Goal: Navigation & Orientation: Find specific page/section

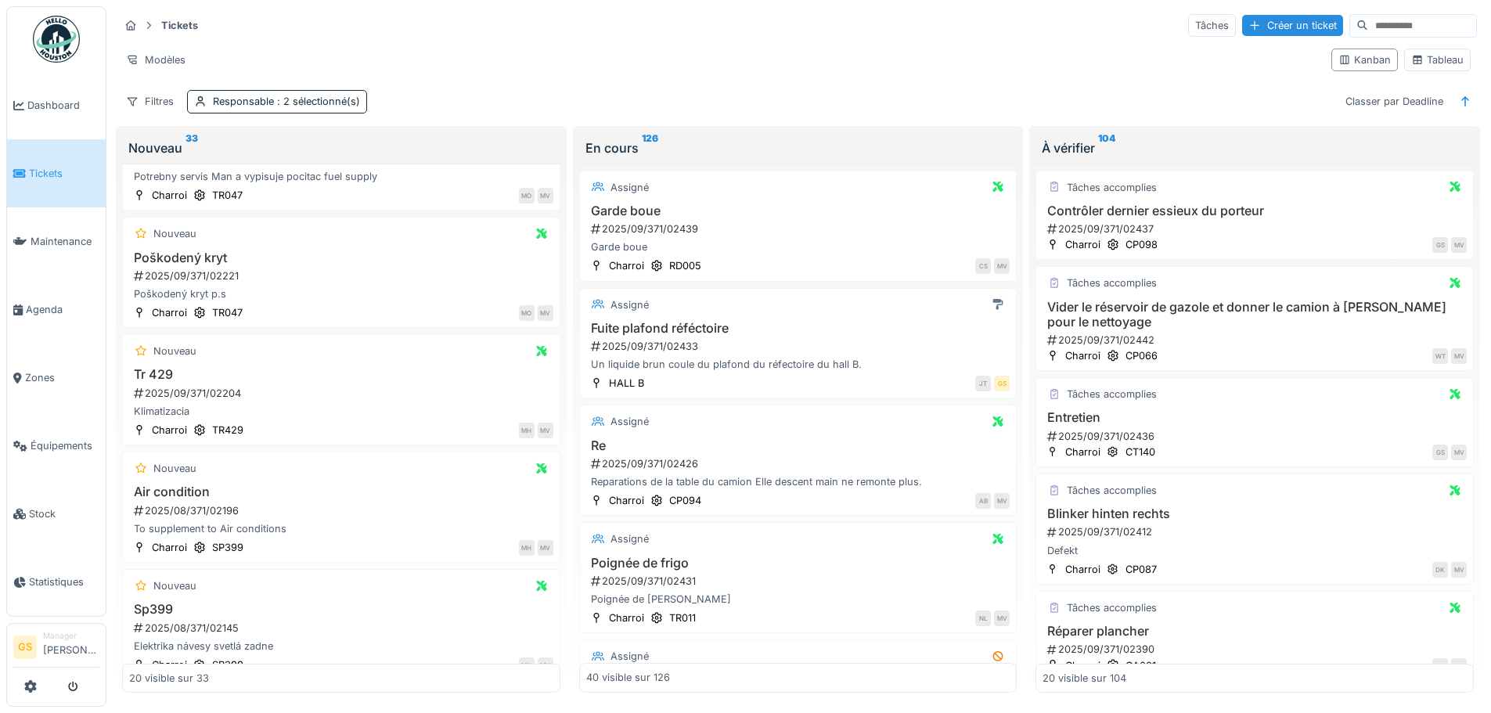
drag, startPoint x: 837, startPoint y: 54, endPoint x: 552, endPoint y: 67, distance: 285.2
click at [528, 74] on div "Tickets Tâches Créer un ticket Modèles Kanban Tableau Filtres Responsable : 2 s…" at bounding box center [798, 63] width 1371 height 114
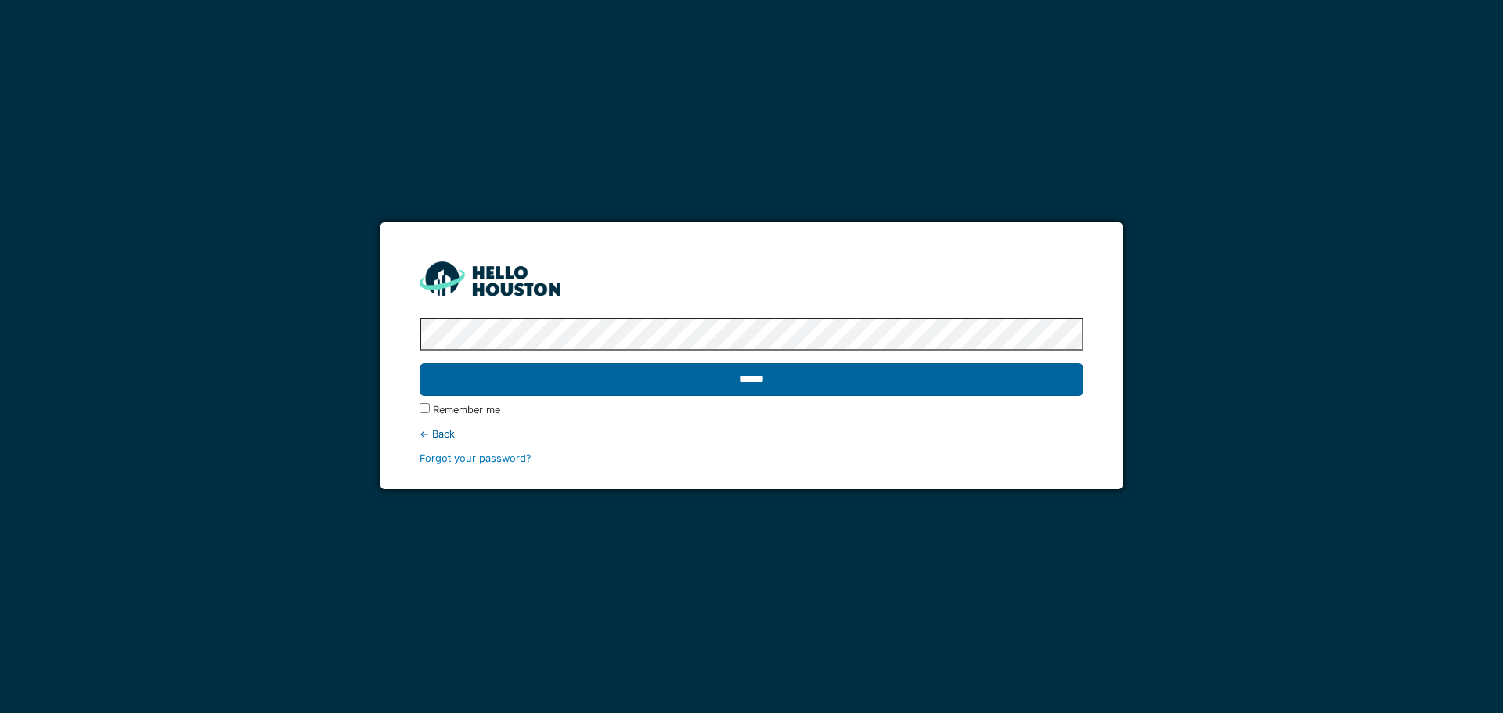
click at [990, 377] on input "******" at bounding box center [751, 379] width 663 height 33
